Goal: Task Accomplishment & Management: Manage account settings

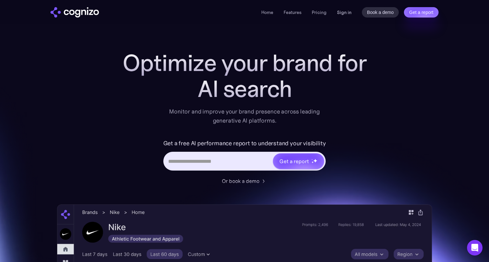
click at [348, 13] on link "Sign in" at bounding box center [344, 12] width 15 height 8
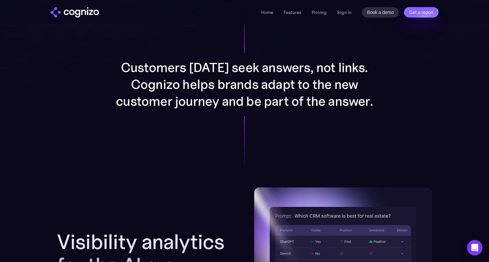
scroll to position [521, 0]
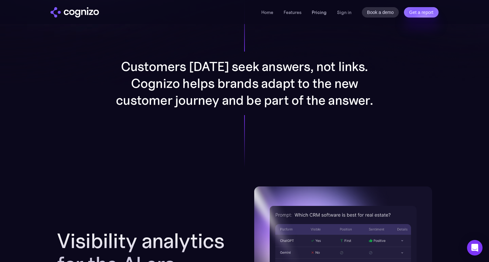
click at [314, 13] on link "Pricing" at bounding box center [319, 12] width 15 height 6
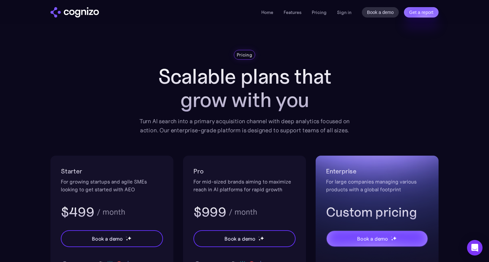
click at [336, 12] on div "Home Features Pricing Book a demo Get a report Sign in Book a demo Get a report" at bounding box center [350, 12] width 177 height 10
click at [339, 11] on link "Sign in" at bounding box center [344, 12] width 15 height 8
